Goal: Task Accomplishment & Management: Manage account settings

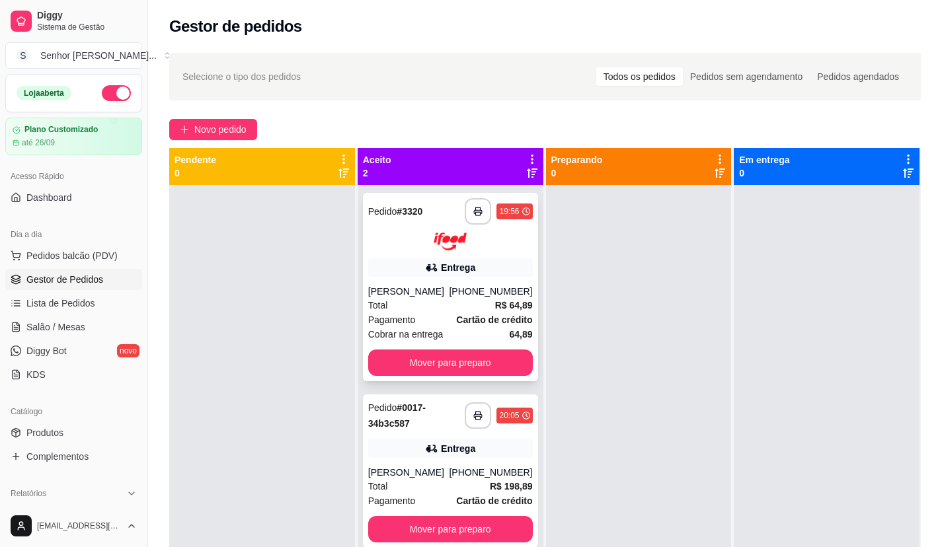
scroll to position [37, 0]
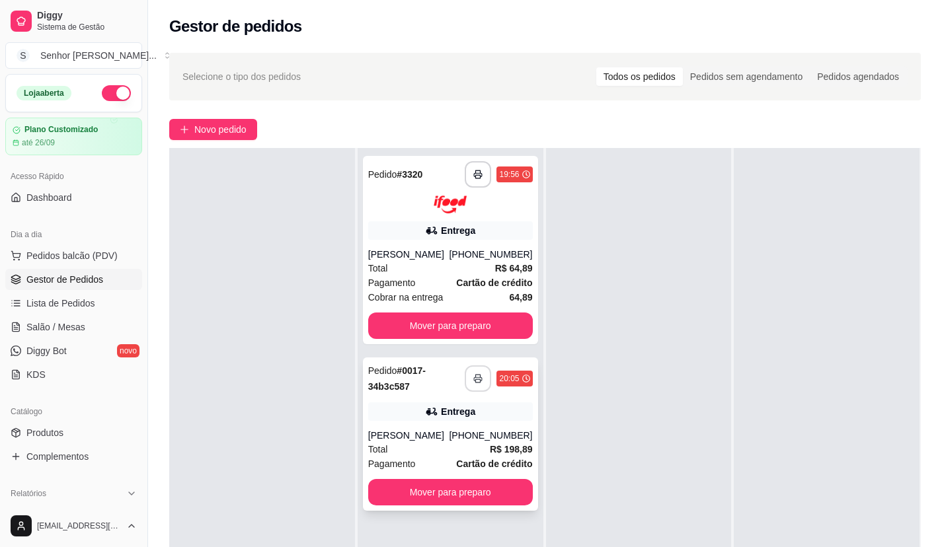
click at [473, 381] on icon "button" at bounding box center [477, 378] width 9 height 9
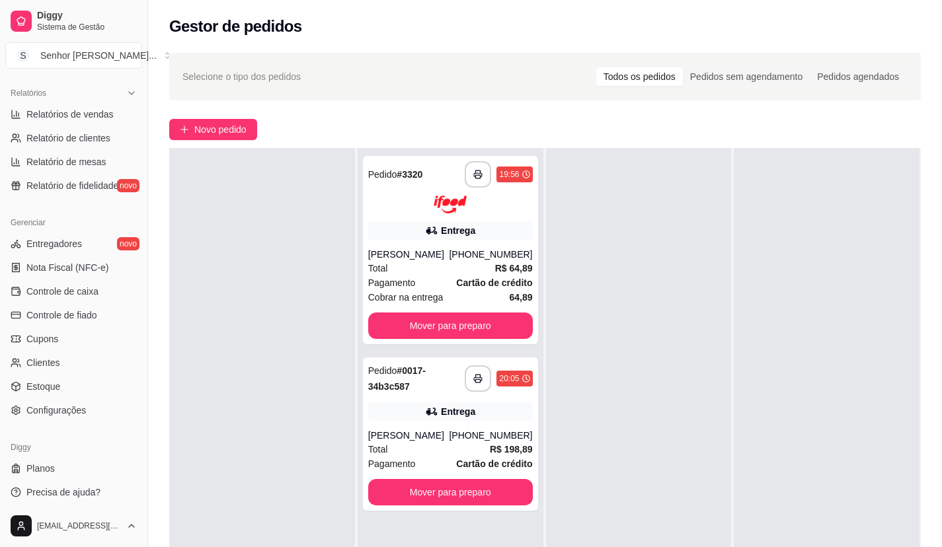
scroll to position [404, 0]
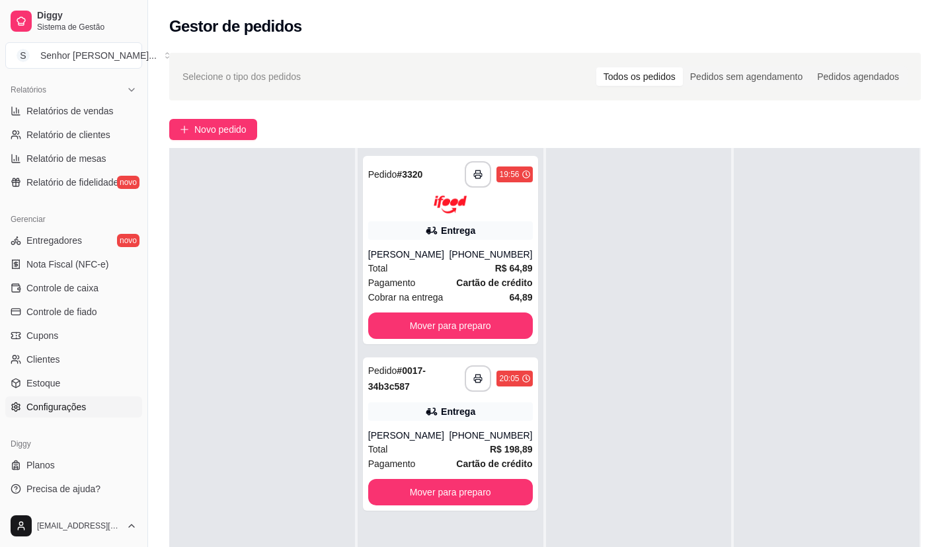
click at [78, 414] on link "Configurações" at bounding box center [73, 407] width 137 height 21
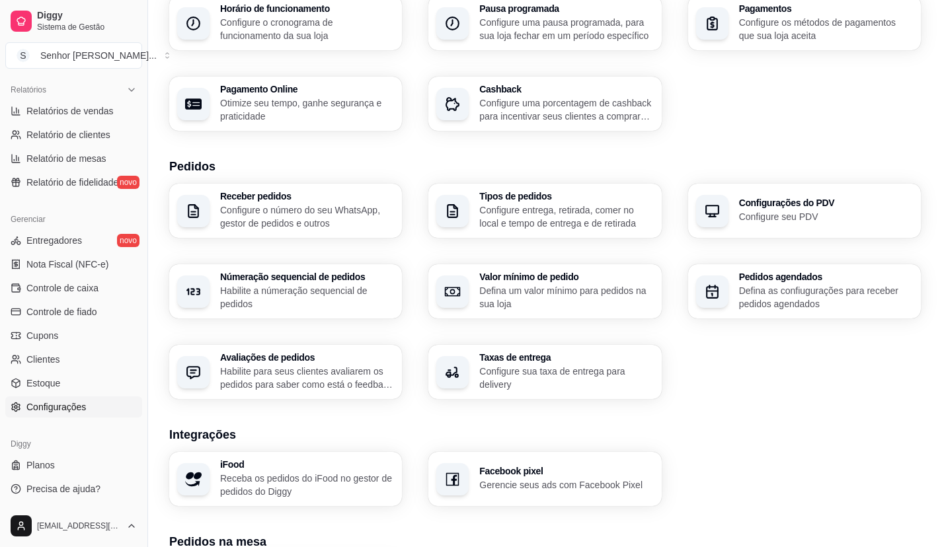
scroll to position [114, 0]
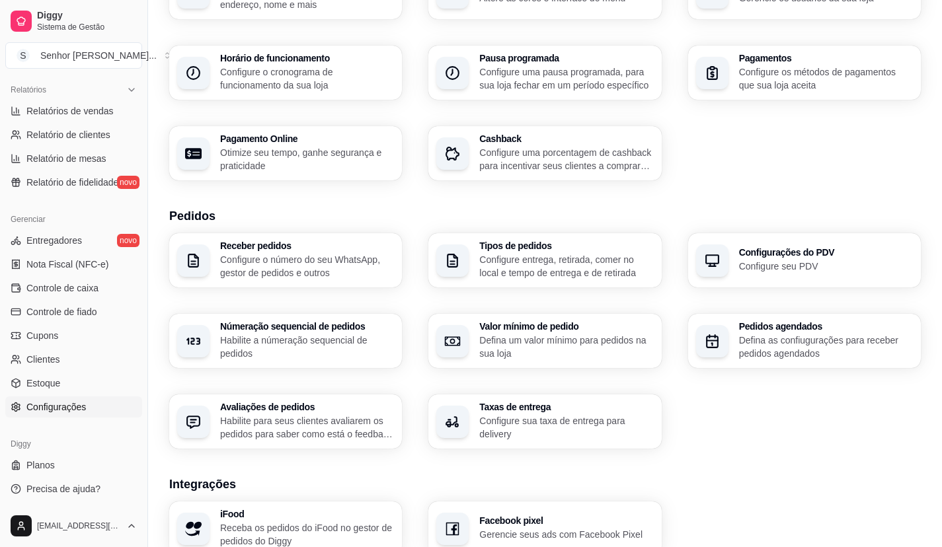
click at [606, 164] on p "Configure uma porcentagem de cashback para incentivar seus clientes a comprarem…" at bounding box center [566, 159] width 174 height 26
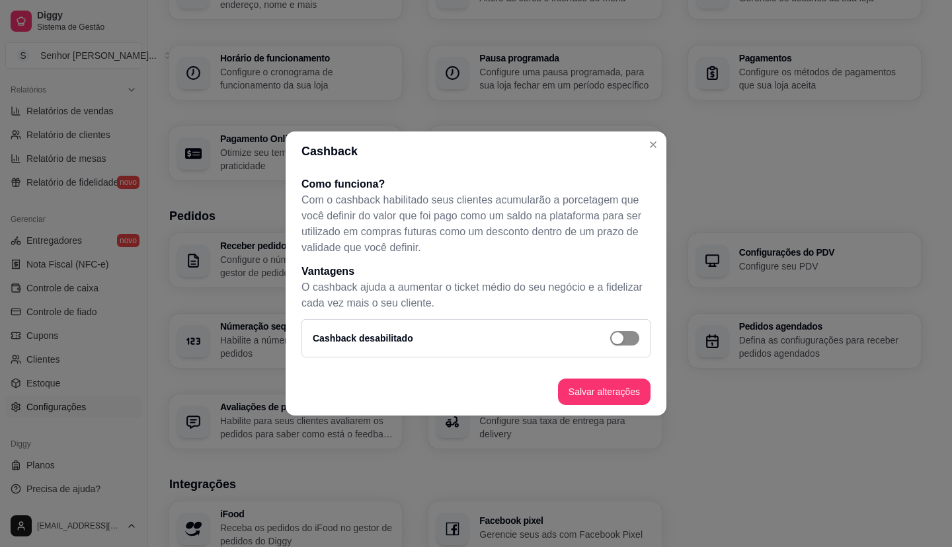
click at [620, 333] on div "button" at bounding box center [618, 339] width 12 height 12
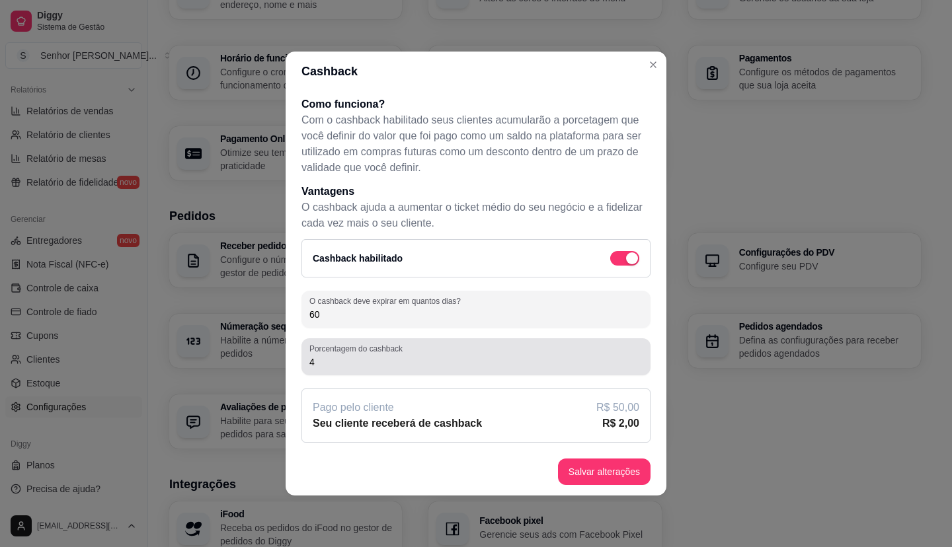
click at [529, 363] on input "4" at bounding box center [475, 362] width 333 height 13
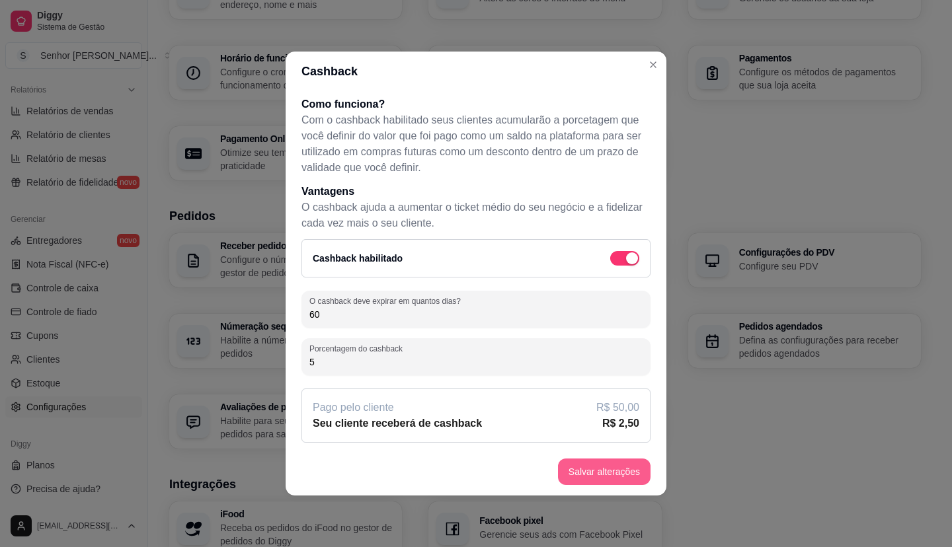
type input "5"
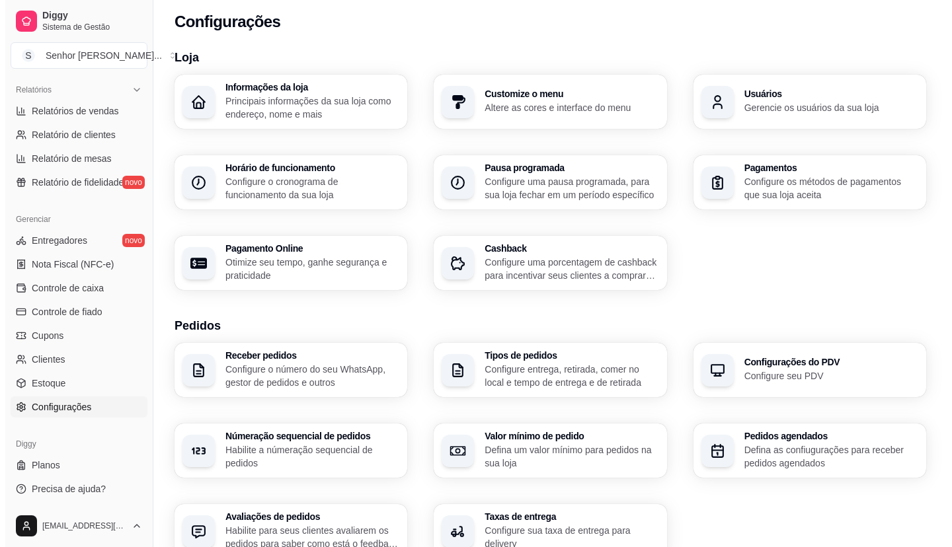
scroll to position [0, 0]
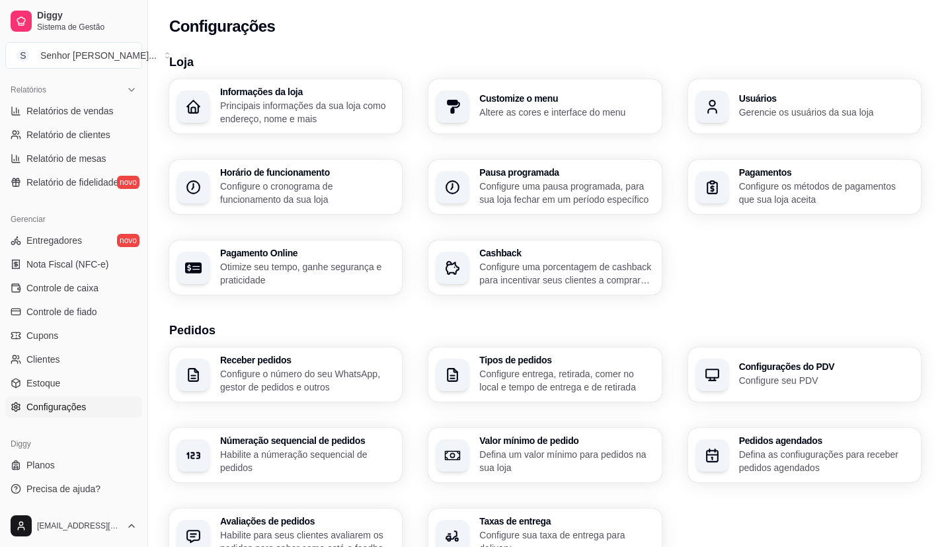
click at [855, 177] on h3 "Pagamentos" at bounding box center [826, 172] width 174 height 9
click at [352, 270] on p "Otimize seu tempo, ganhe segurança e praticidade" at bounding box center [306, 273] width 169 height 26
select select "4.98"
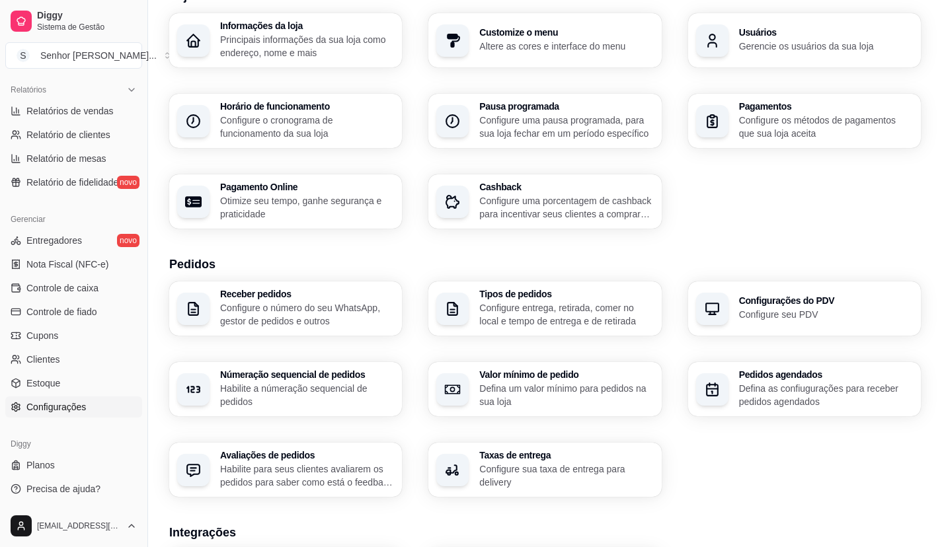
click at [353, 399] on p "Habilite a númeração sequencial de pedidos" at bounding box center [307, 395] width 174 height 26
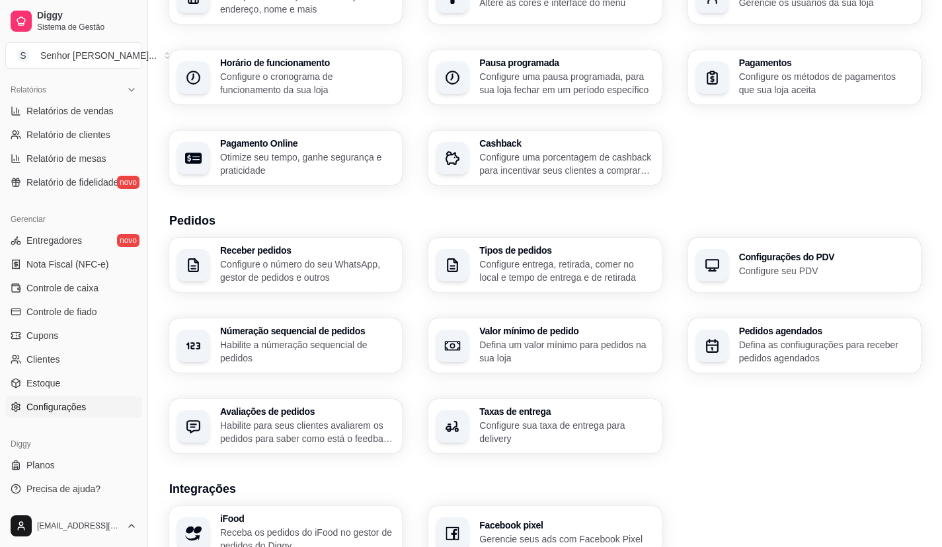
scroll to position [132, 0]
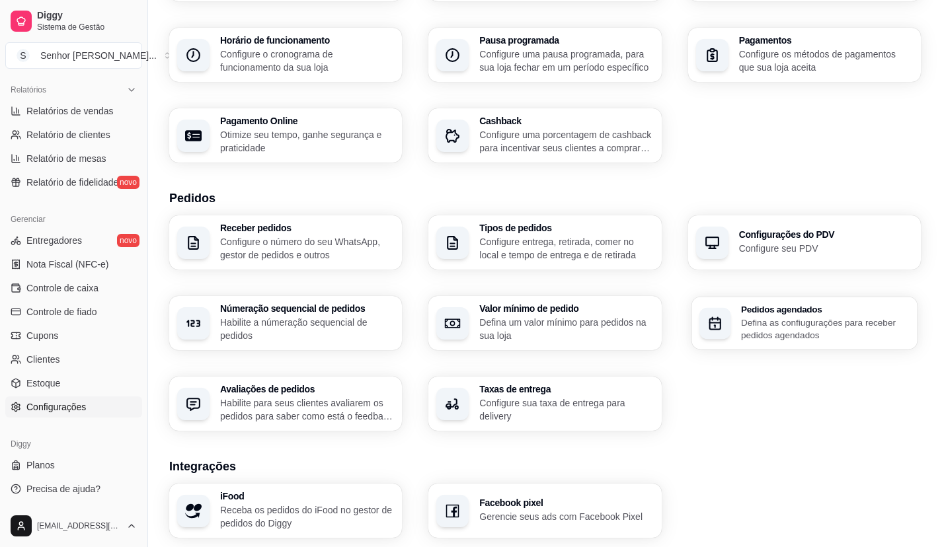
click at [746, 318] on p "Defina as confiugurações para receber pedidos agendados" at bounding box center [825, 329] width 169 height 26
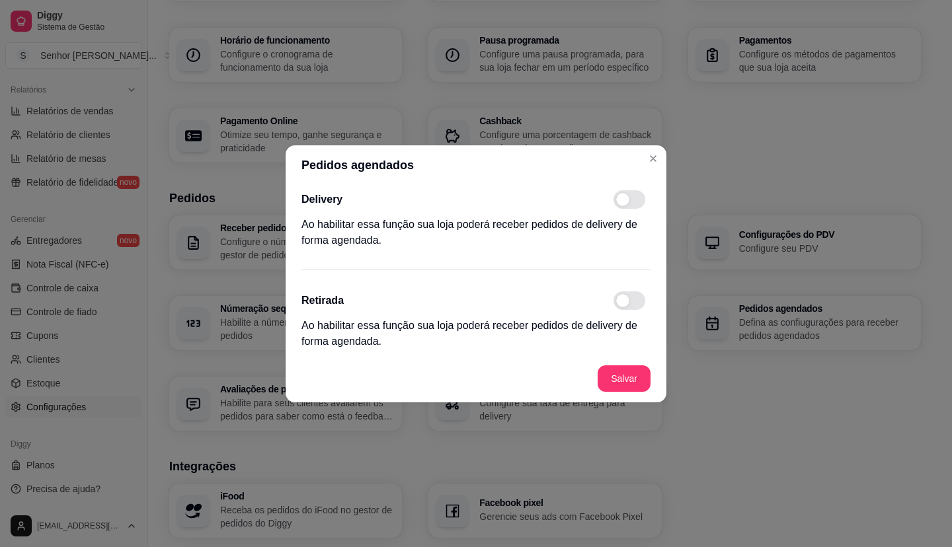
click at [635, 195] on span at bounding box center [630, 199] width 32 height 19
click at [621, 202] on input "checkbox" at bounding box center [617, 206] width 9 height 9
checkbox input "true"
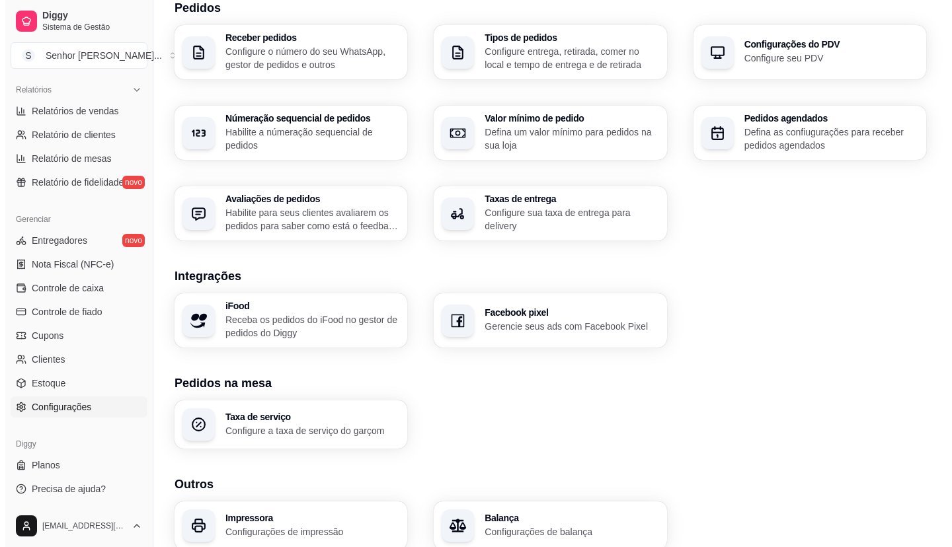
scroll to position [331, 0]
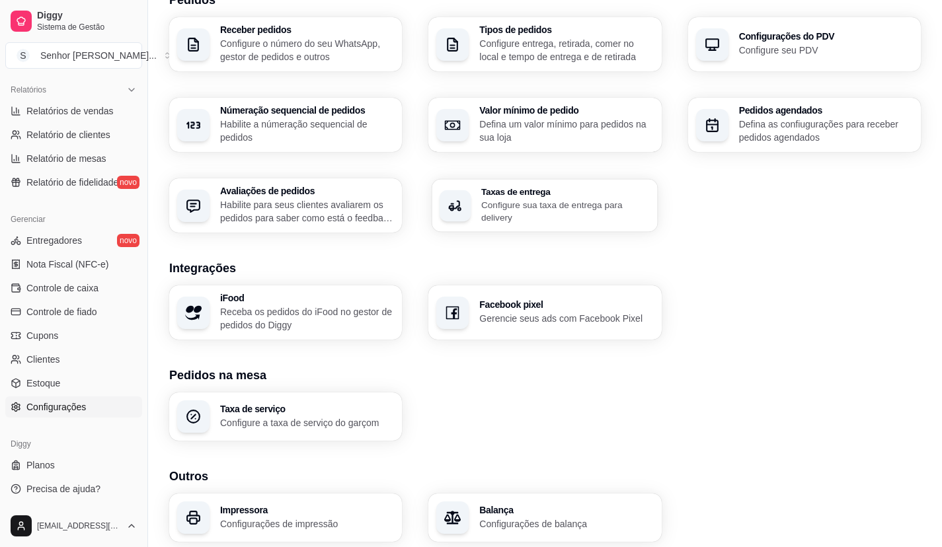
click at [539, 216] on p "Configure sua taxa de entrega para delivery" at bounding box center [565, 211] width 169 height 26
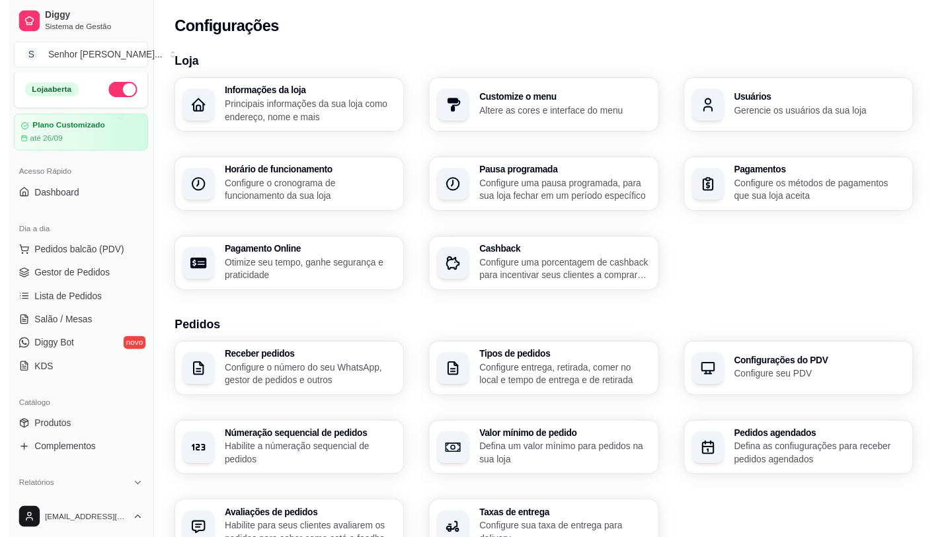
scroll to position [0, 0]
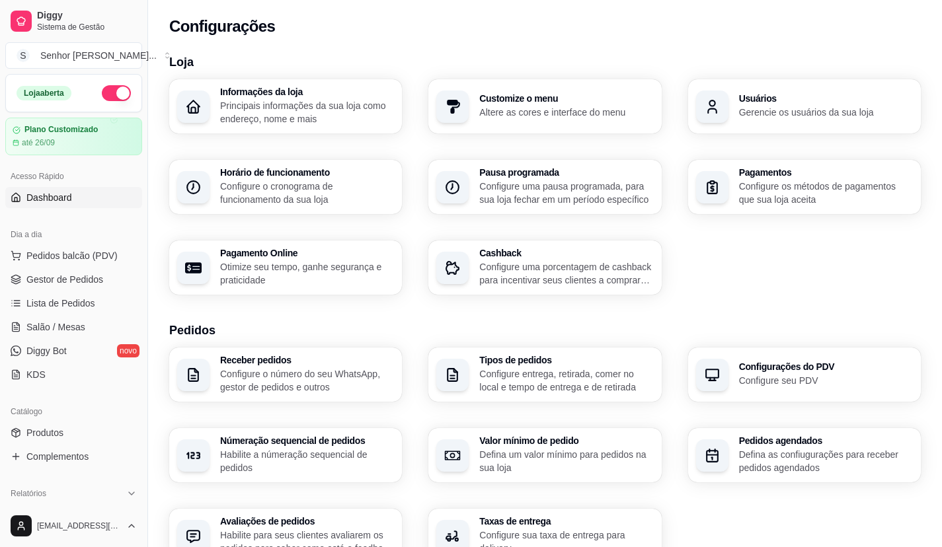
click at [79, 194] on link "Dashboard" at bounding box center [73, 197] width 137 height 21
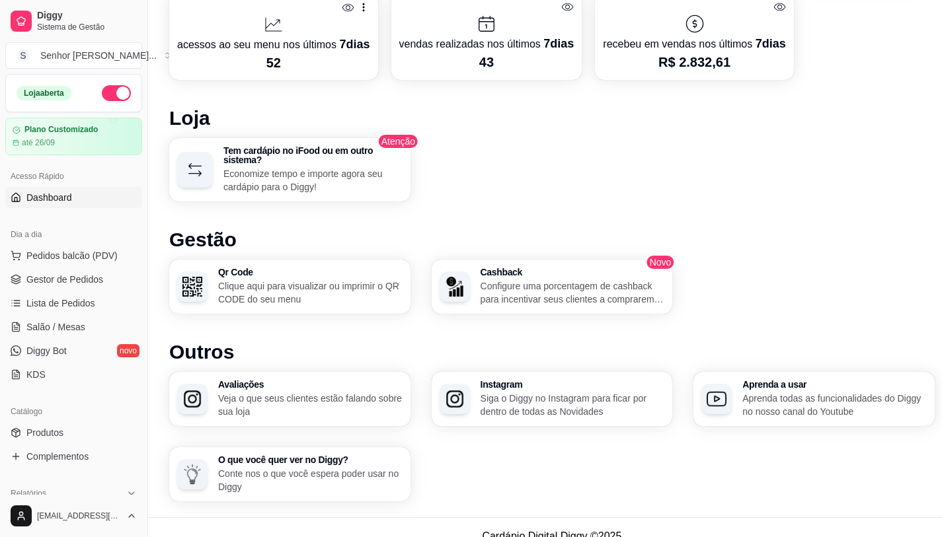
scroll to position [649, 0]
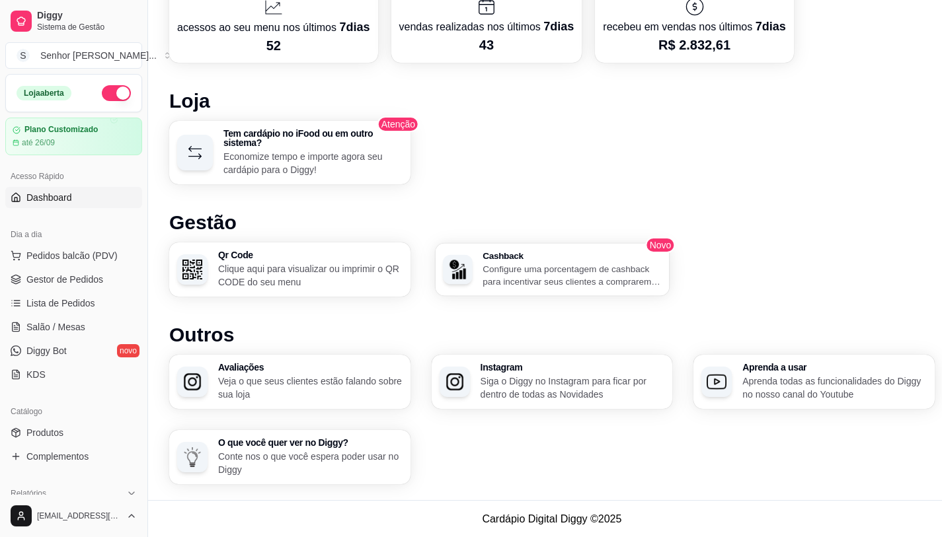
click at [621, 259] on h3 "Cashback" at bounding box center [572, 255] width 179 height 9
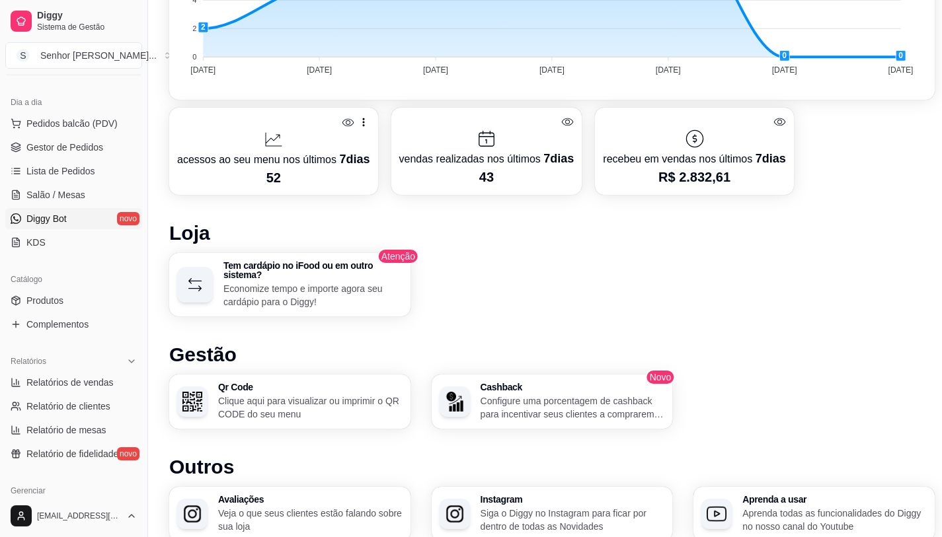
scroll to position [198, 0]
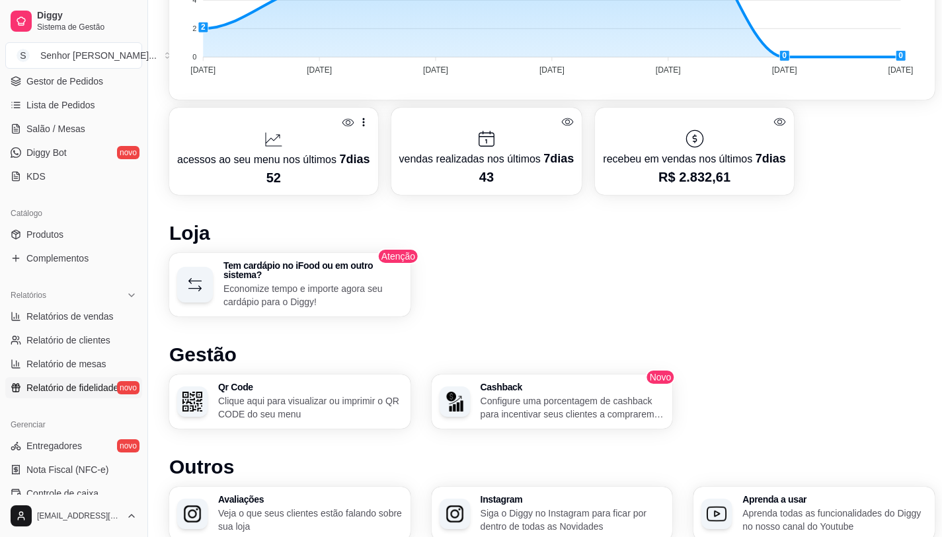
click at [63, 385] on span "Relatório de fidelidade" at bounding box center [72, 387] width 92 height 13
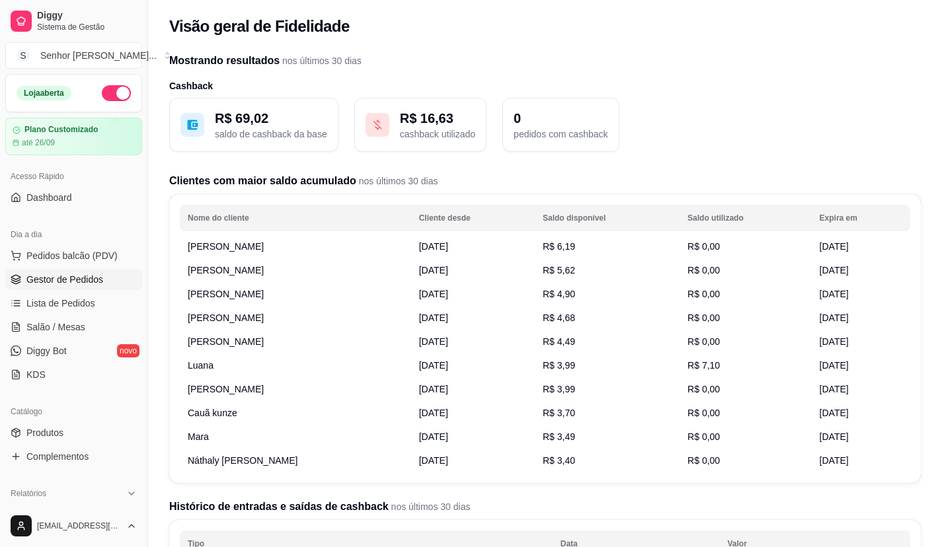
click at [77, 280] on span "Gestor de Pedidos" at bounding box center [64, 279] width 77 height 13
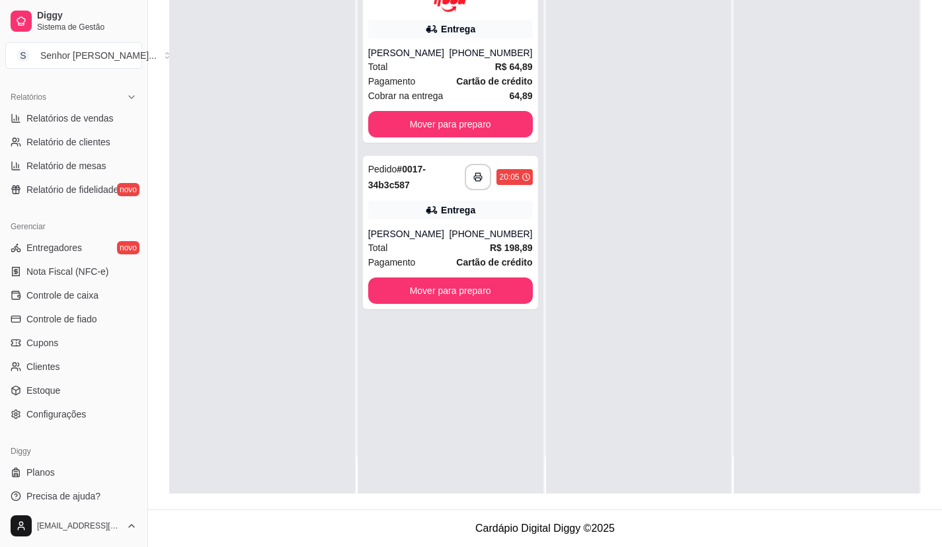
scroll to position [404, 0]
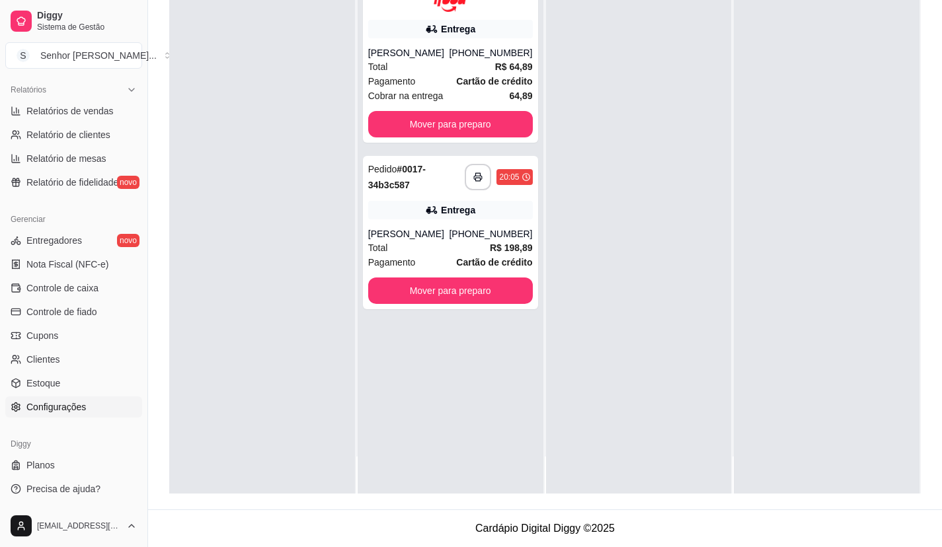
click at [74, 413] on span "Configurações" at bounding box center [56, 407] width 60 height 13
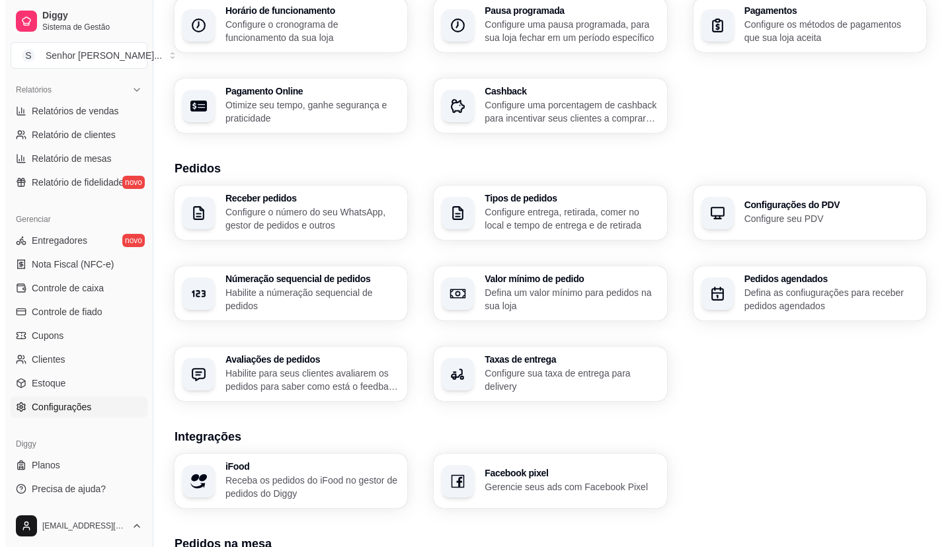
scroll to position [379, 0]
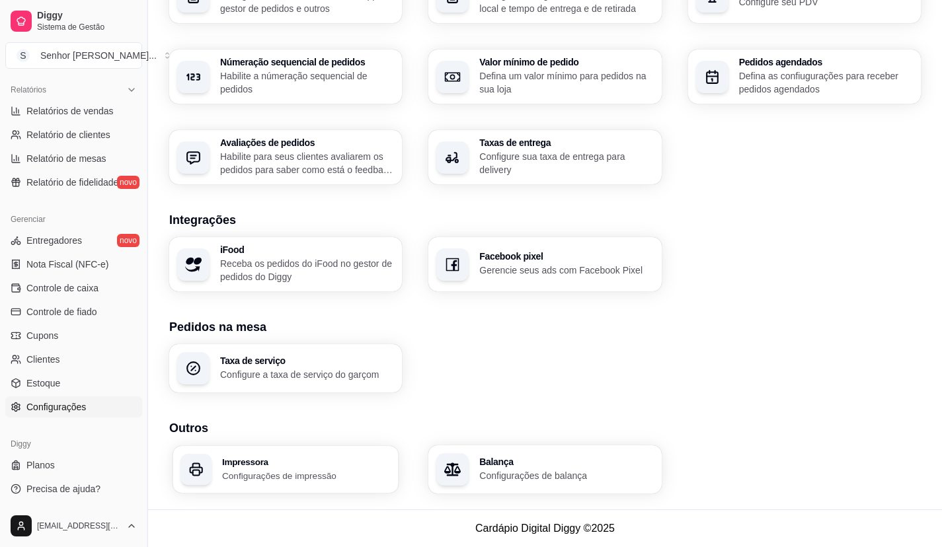
click at [281, 473] on p "Configurações de impressão" at bounding box center [306, 475] width 169 height 13
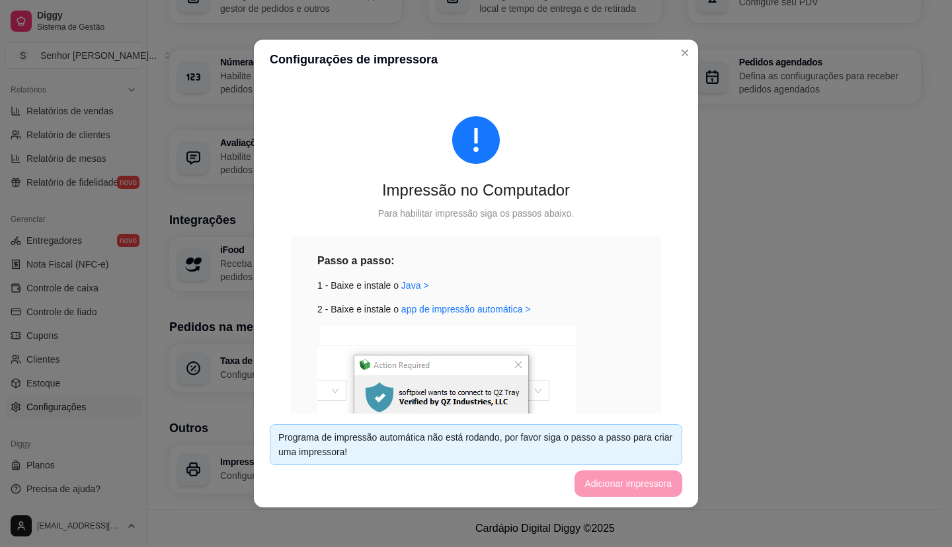
scroll to position [3, 0]
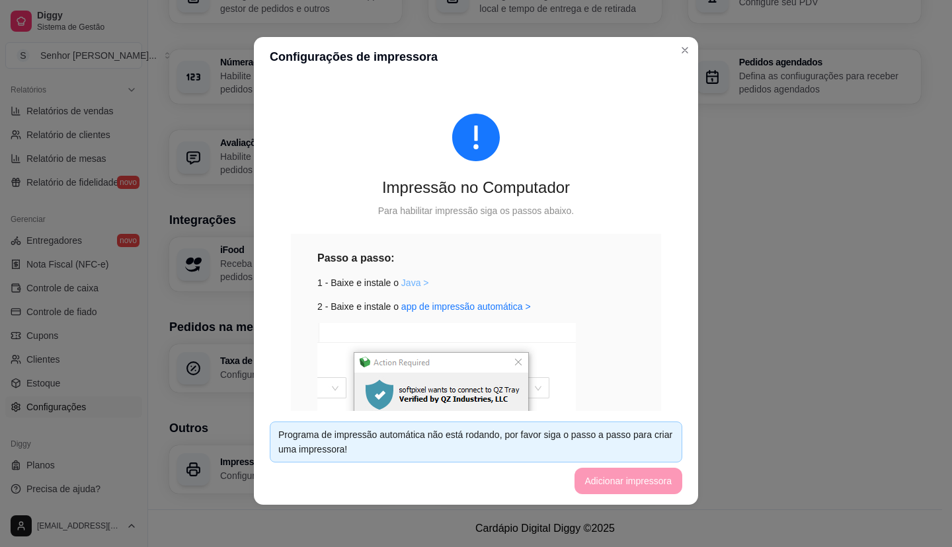
click at [413, 280] on link "Java >" at bounding box center [415, 283] width 28 height 11
click at [449, 309] on link "app de impressão automática >" at bounding box center [466, 306] width 130 height 11
click at [401, 282] on link "Java >" at bounding box center [415, 283] width 28 height 11
click at [460, 306] on link "app de impressão automática >" at bounding box center [466, 306] width 130 height 11
click at [405, 278] on link "Java >" at bounding box center [415, 283] width 28 height 11
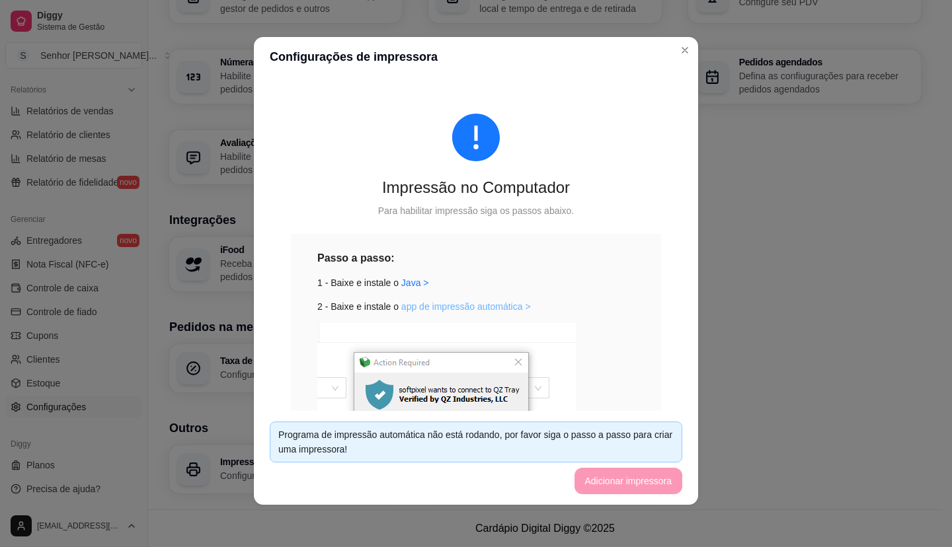
click at [427, 308] on link "app de impressão automática >" at bounding box center [466, 306] width 130 height 11
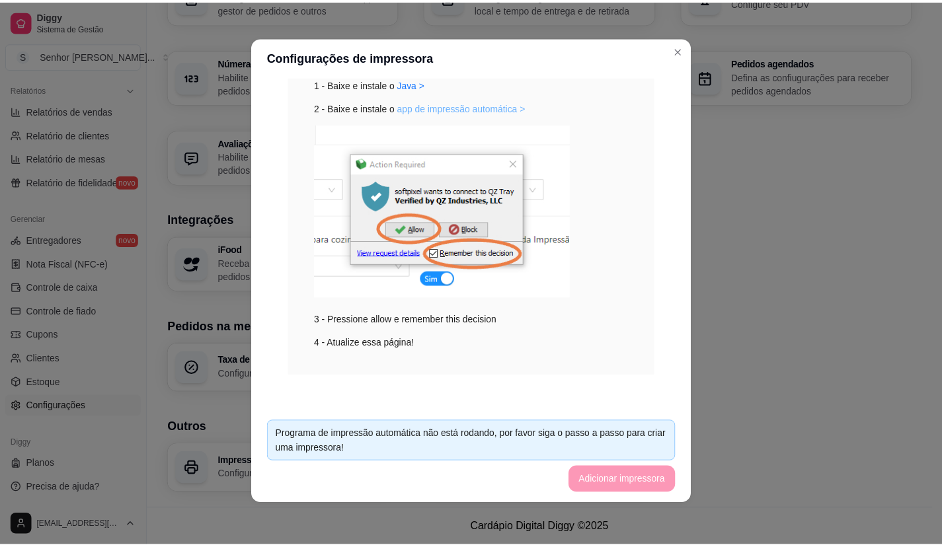
scroll to position [201, 0]
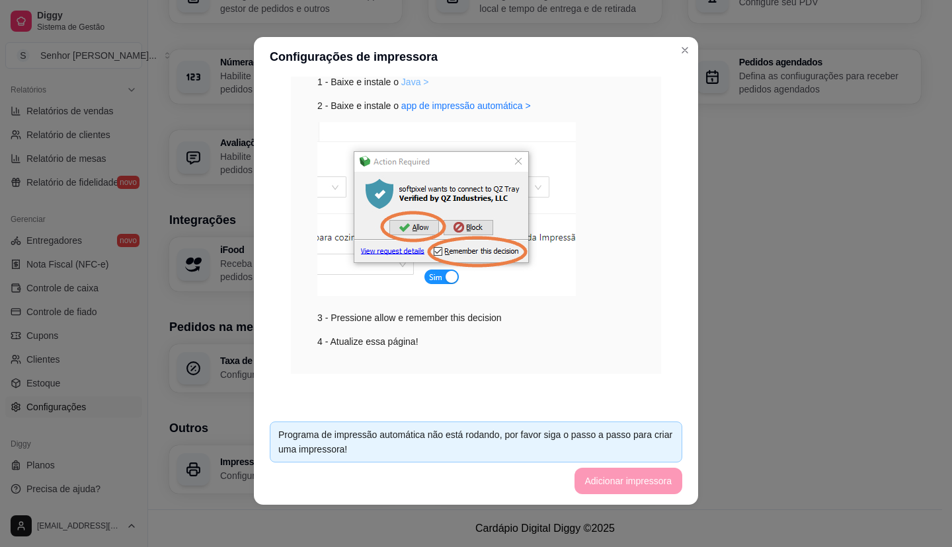
click at [409, 85] on link "Java >" at bounding box center [415, 82] width 28 height 11
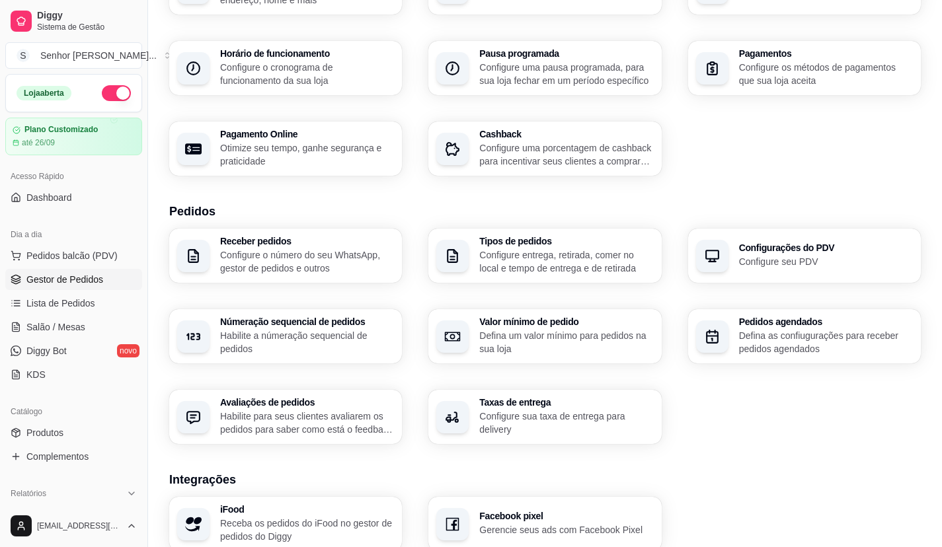
scroll to position [114, 0]
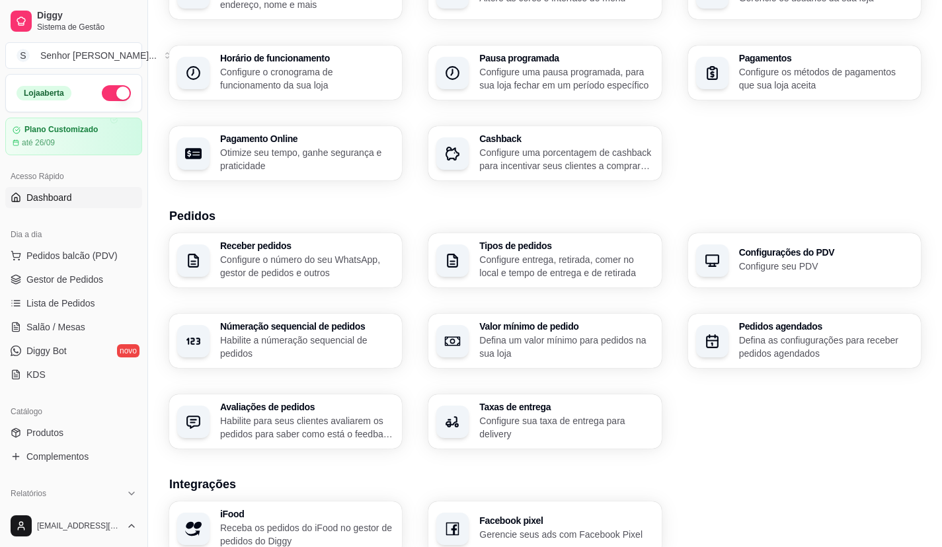
click at [57, 200] on span "Dashboard" at bounding box center [49, 197] width 46 height 13
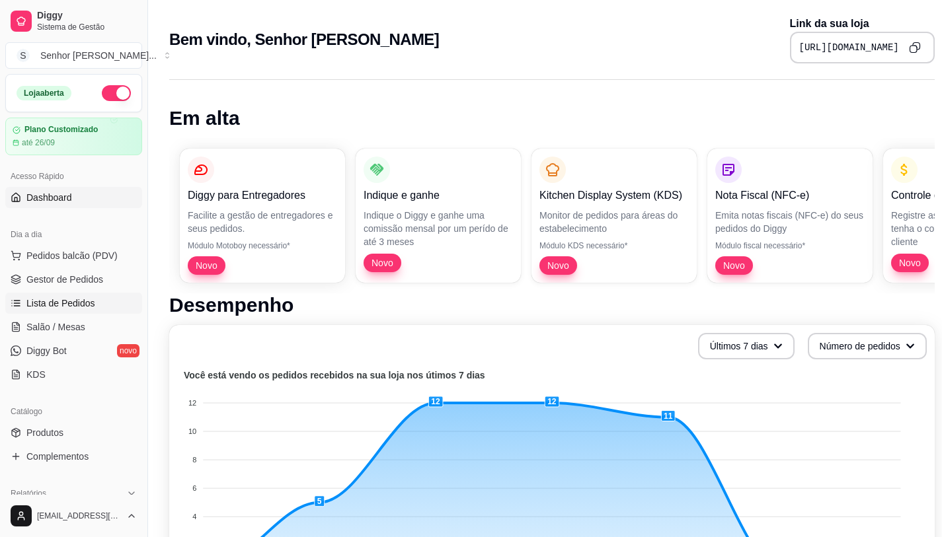
click at [83, 303] on span "Lista de Pedidos" at bounding box center [60, 303] width 69 height 13
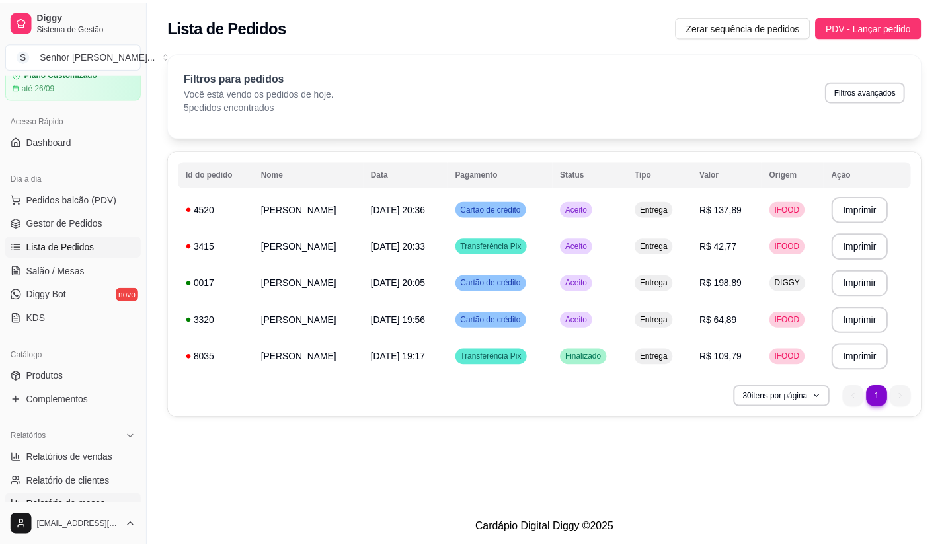
scroll to position [132, 0]
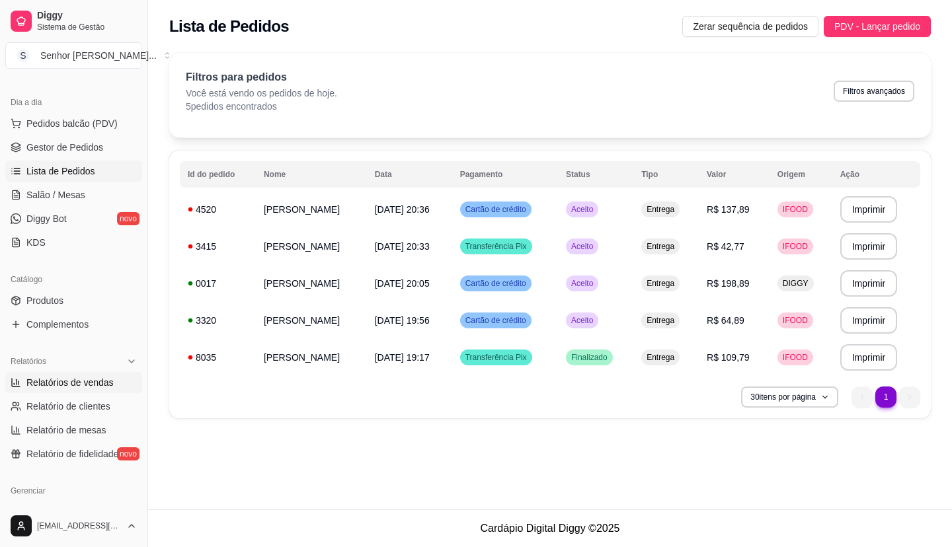
click at [77, 378] on span "Relatórios de vendas" at bounding box center [69, 382] width 87 height 13
select select "ALL"
select select "0"
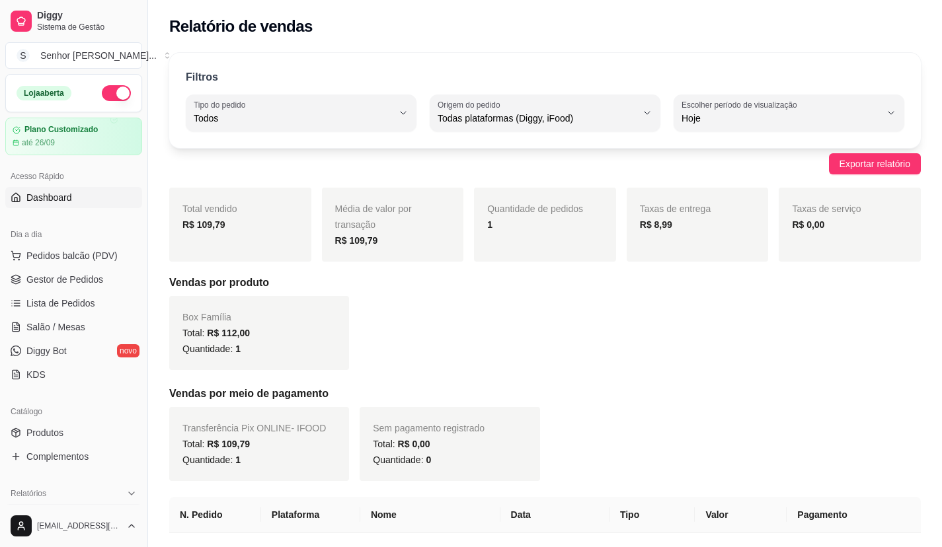
click at [60, 204] on span "Dashboard" at bounding box center [49, 197] width 46 height 13
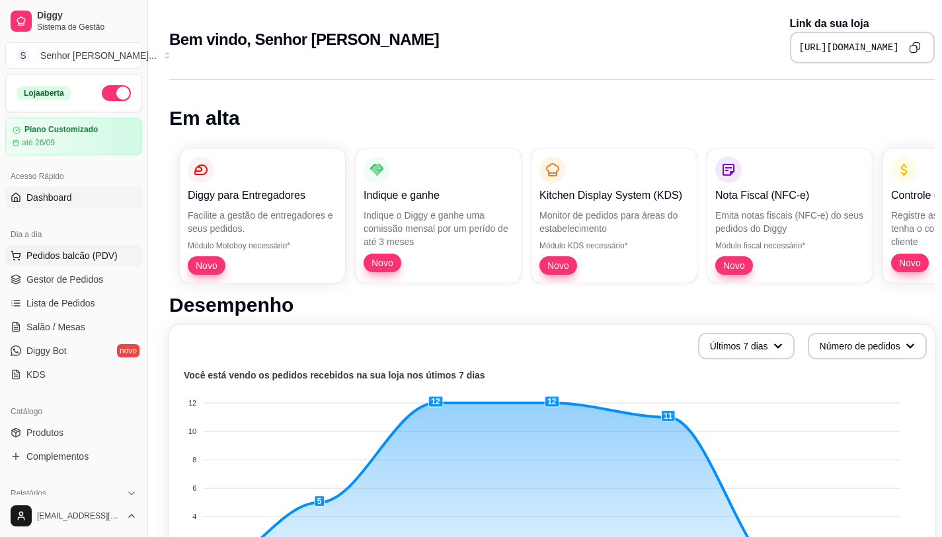
click at [94, 253] on span "Pedidos balcão (PDV)" at bounding box center [71, 255] width 91 height 13
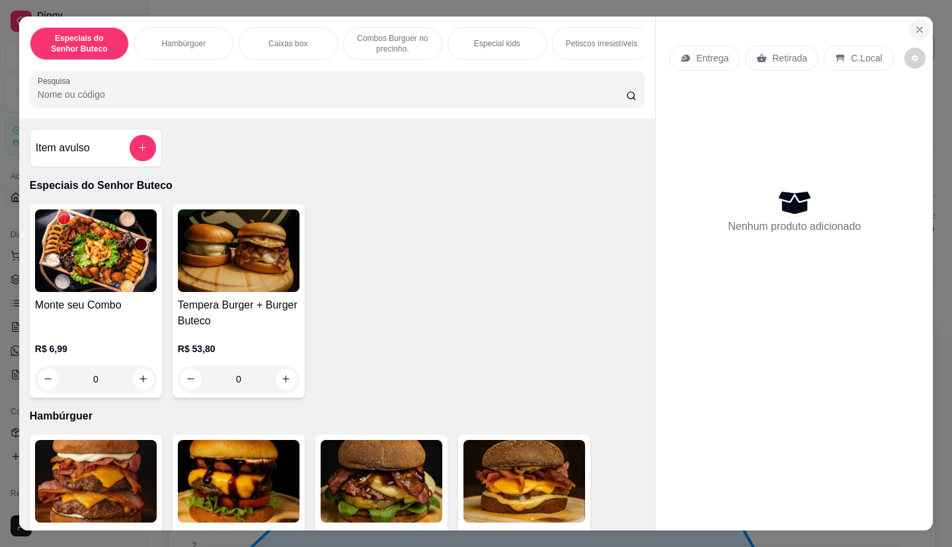
click at [917, 27] on icon "Close" at bounding box center [919, 29] width 5 height 5
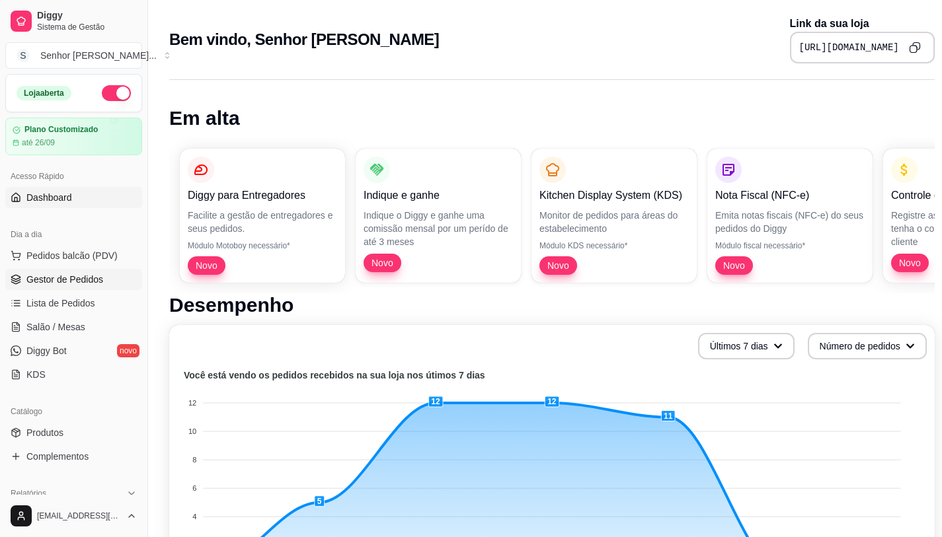
click at [87, 278] on span "Gestor de Pedidos" at bounding box center [64, 279] width 77 height 13
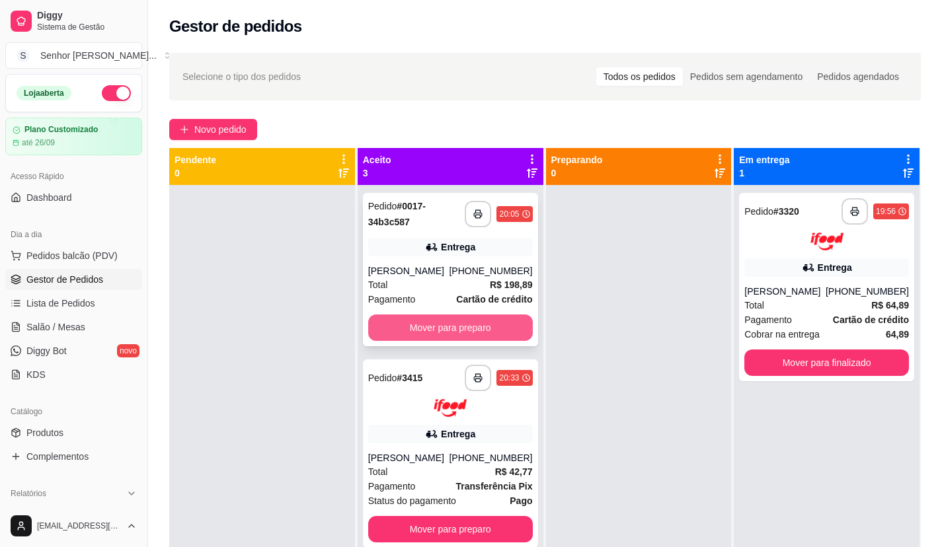
click at [457, 320] on button "Mover para preparo" at bounding box center [450, 328] width 165 height 26
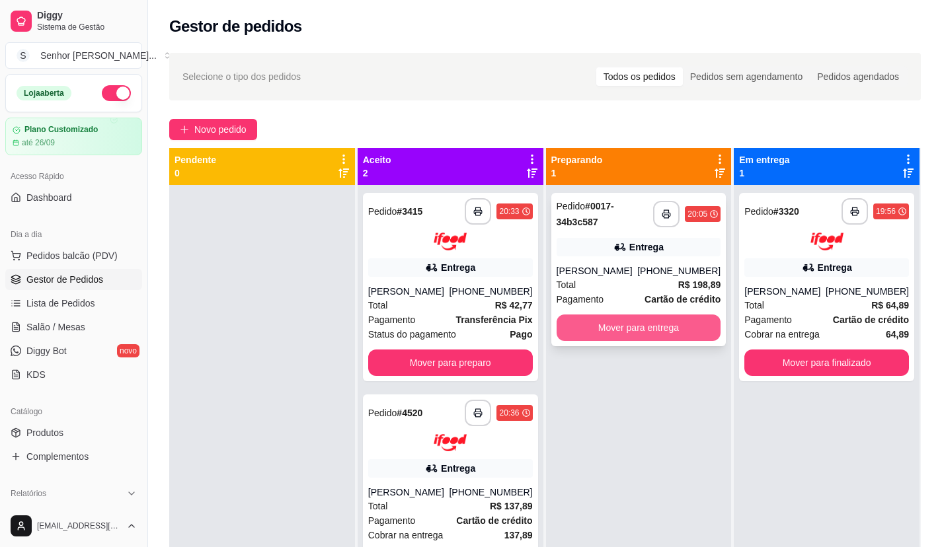
click at [645, 321] on button "Mover para entrega" at bounding box center [639, 328] width 165 height 26
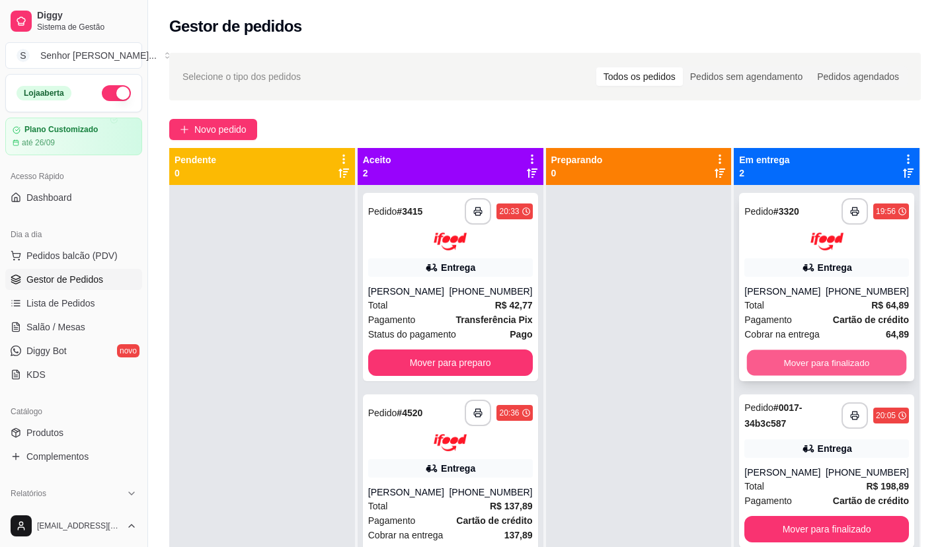
click at [845, 364] on button "Mover para finalizado" at bounding box center [826, 363] width 159 height 26
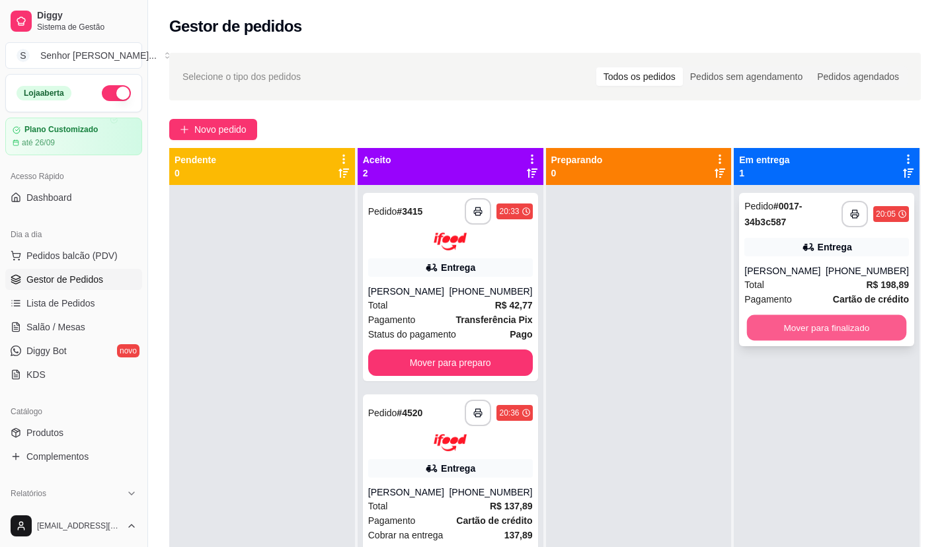
click at [840, 336] on button "Mover para finalizado" at bounding box center [826, 328] width 159 height 26
